Goal: Transaction & Acquisition: Download file/media

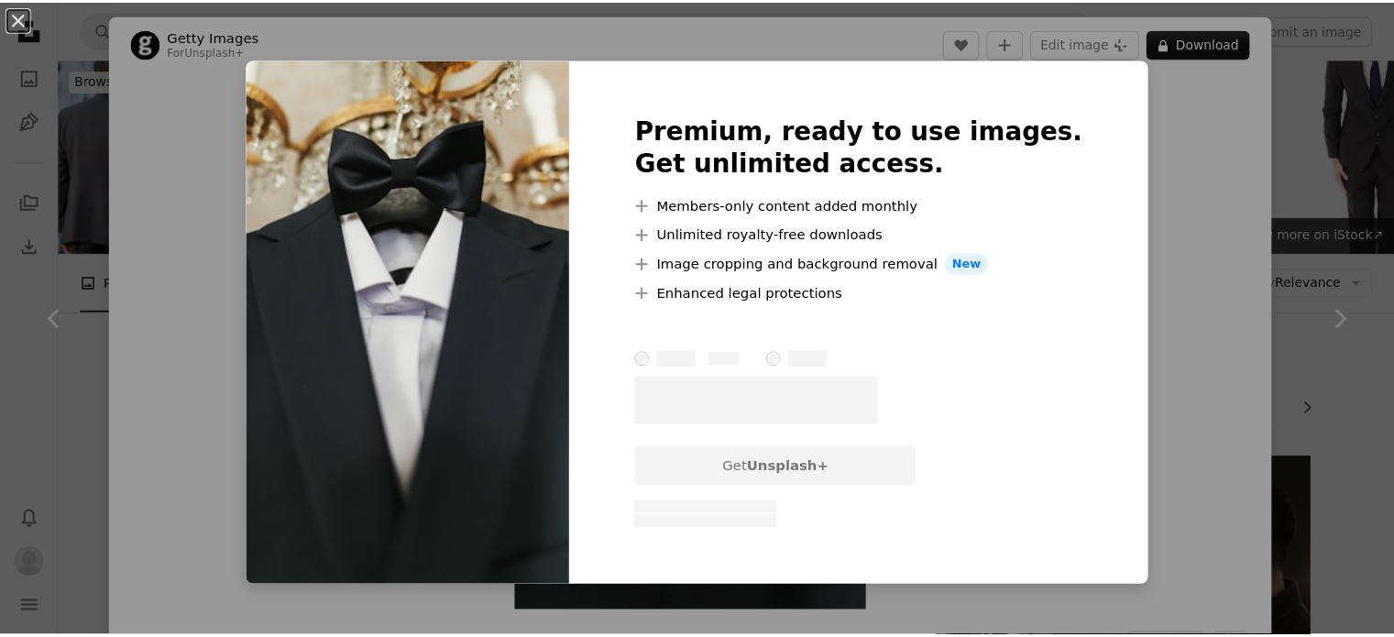
scroll to position [458, 0]
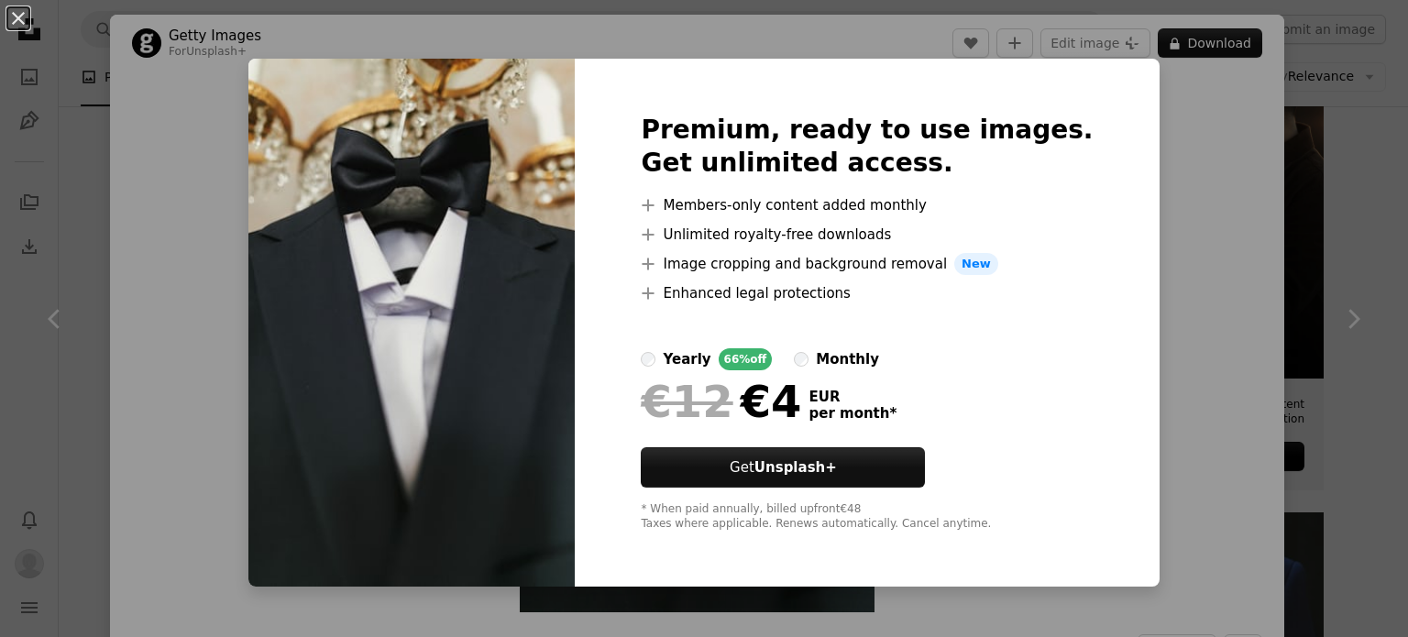
click at [1304, 275] on div "An X shape Premium, ready to use images. Get unlimited access. A plus sign Memb…" at bounding box center [704, 318] width 1408 height 637
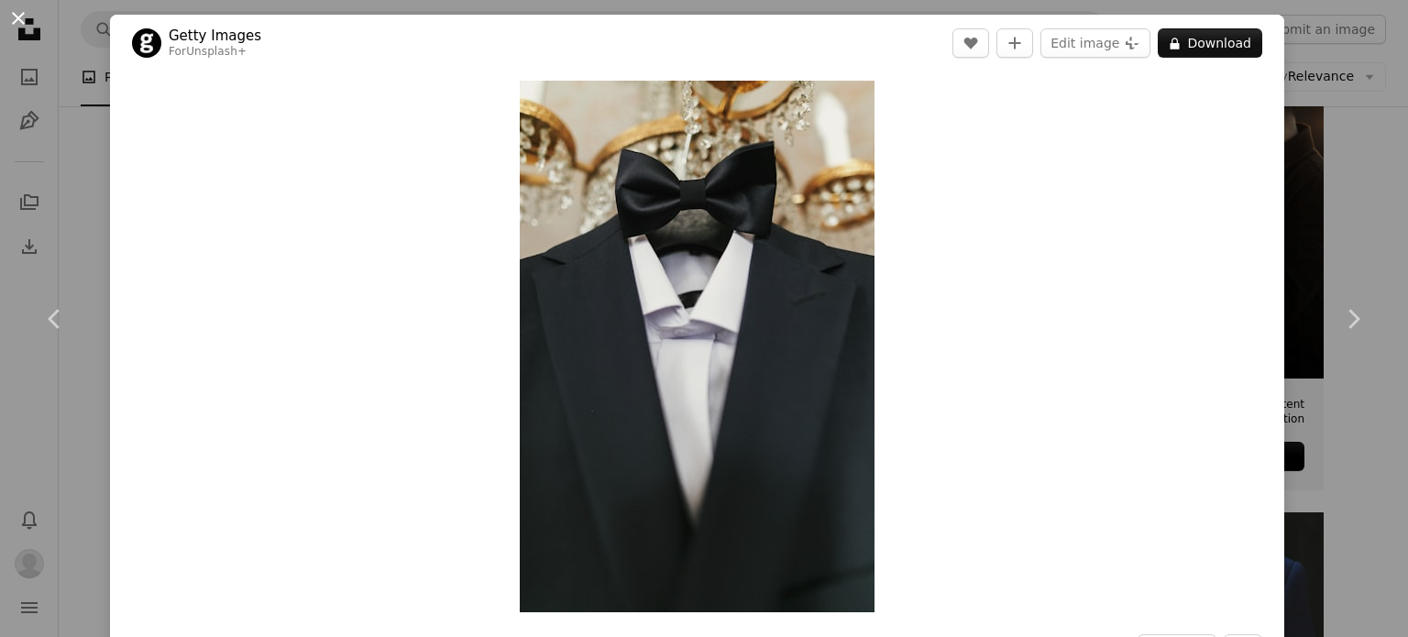
click at [22, 11] on button "An X shape" at bounding box center [18, 18] width 22 height 22
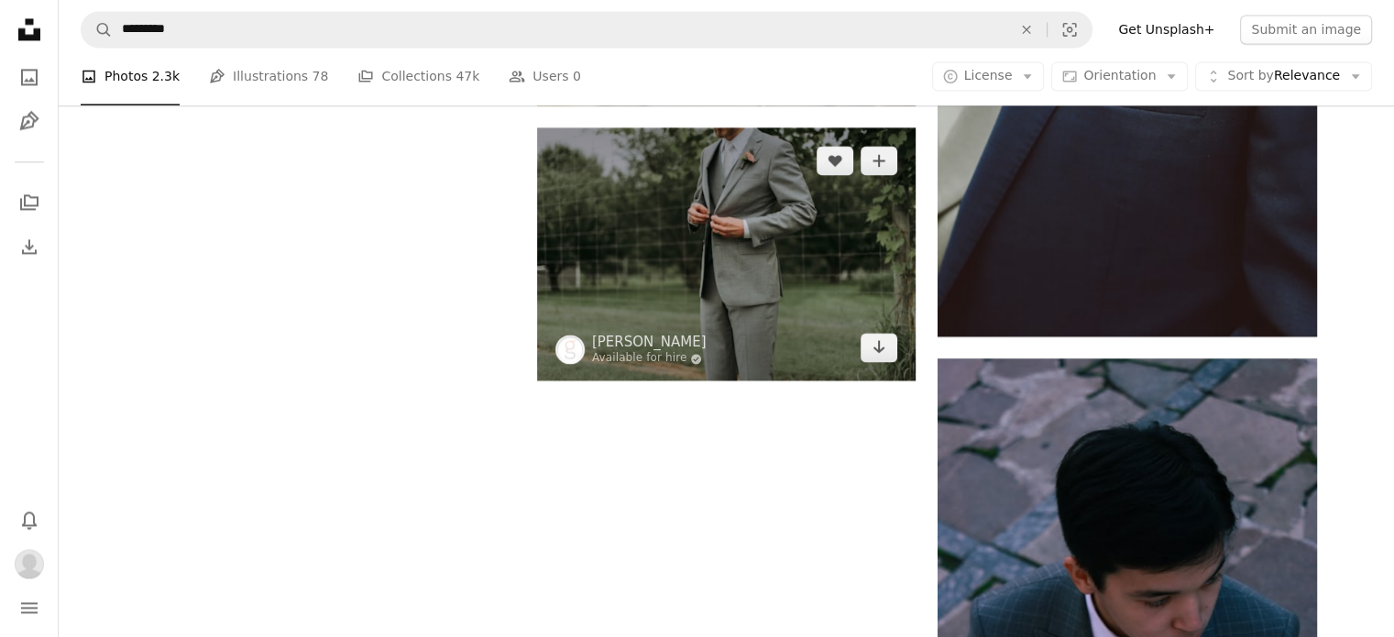
scroll to position [2933, 0]
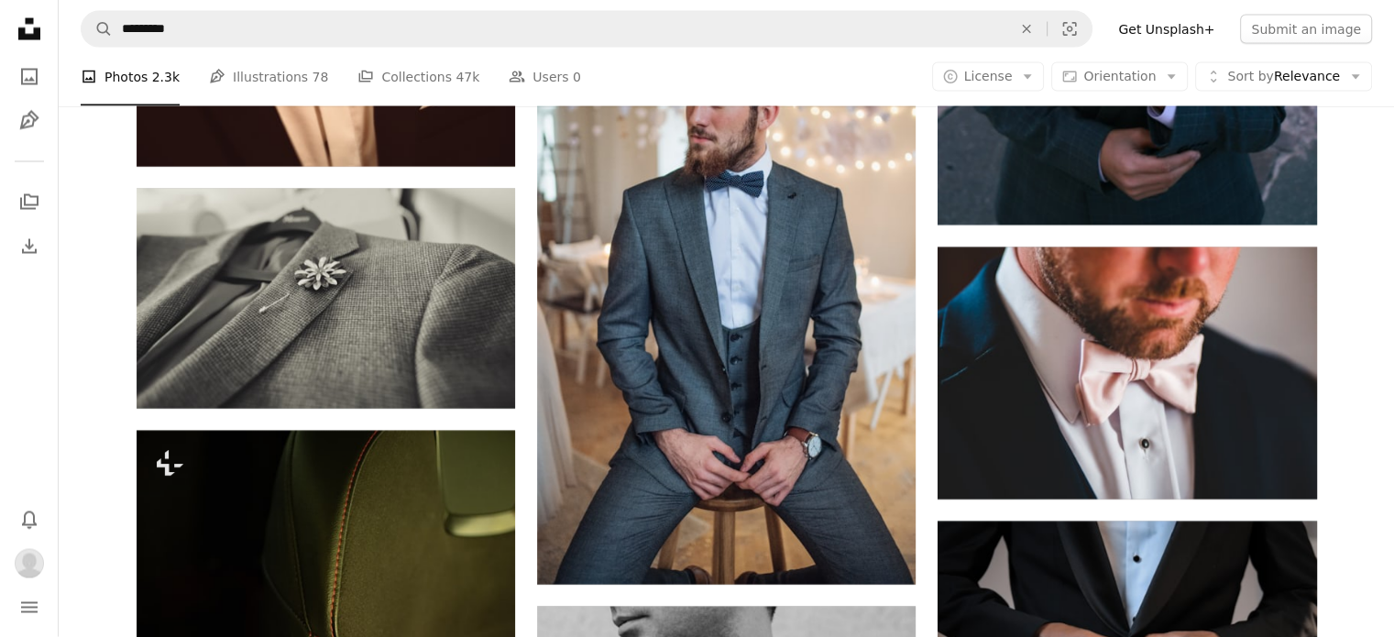
scroll to position [3850, 0]
